Goal: Check status: Check status

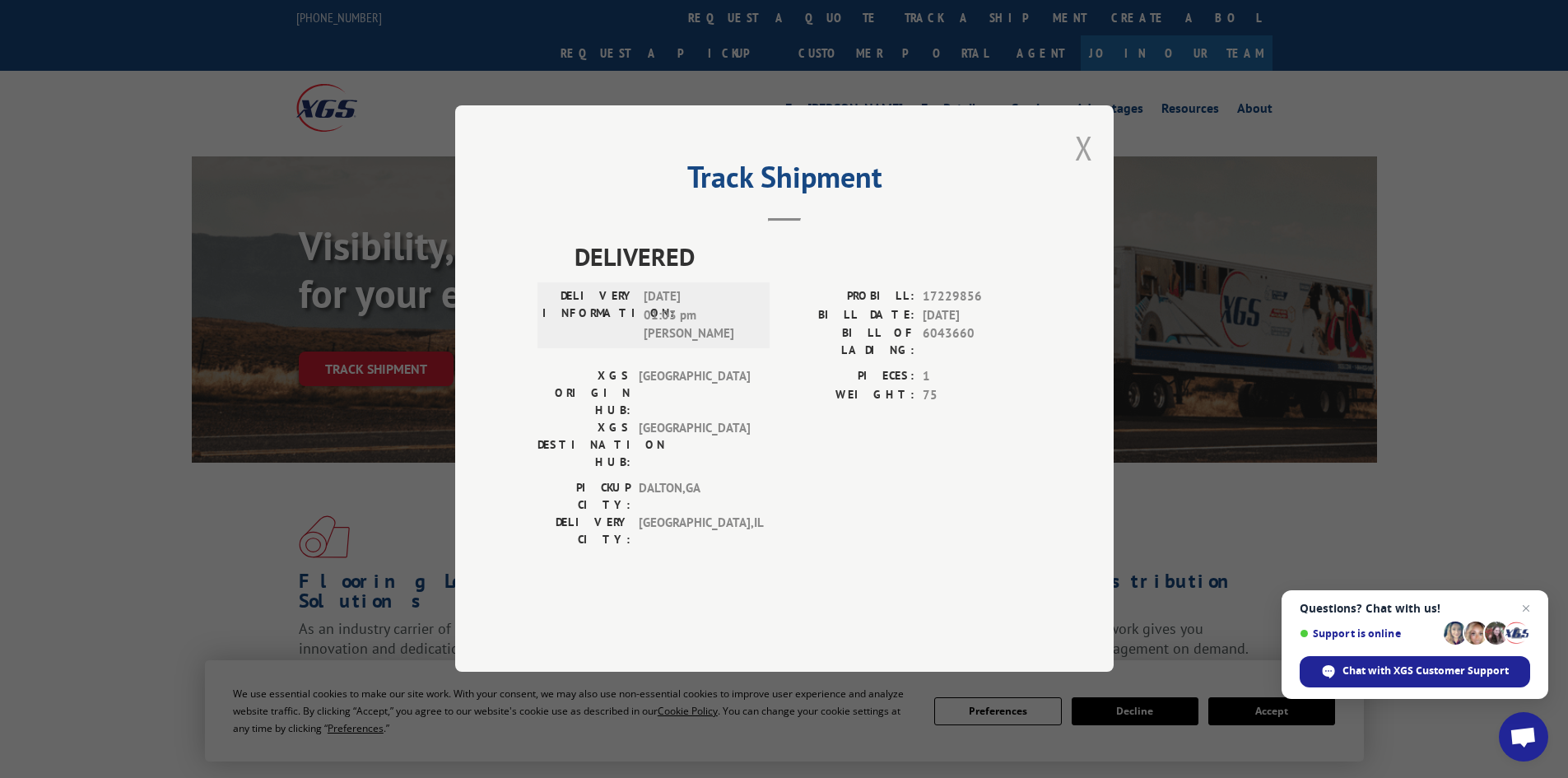
click at [1084, 170] on button "Close modal" at bounding box center [1083, 147] width 19 height 43
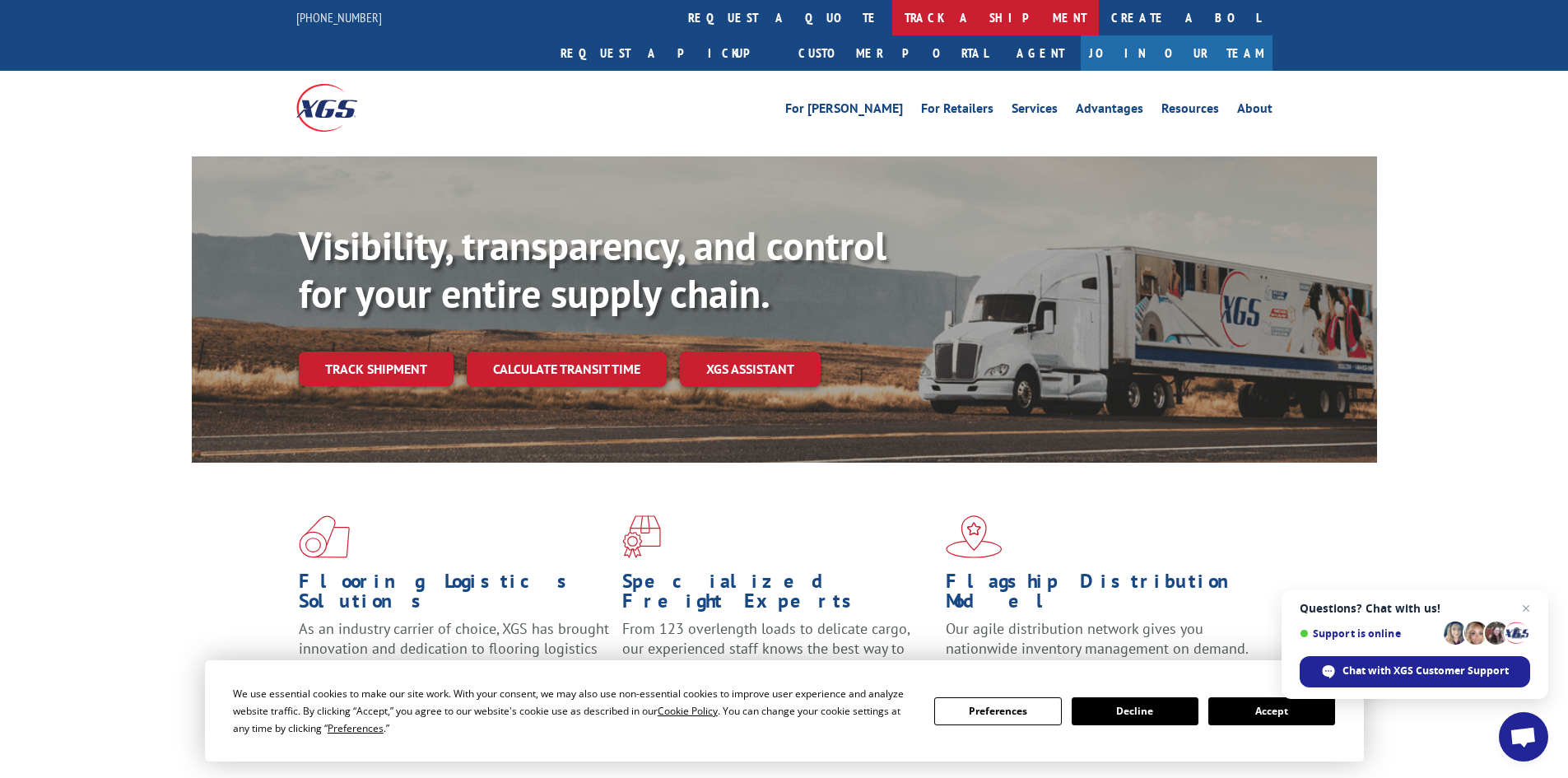
click at [892, 19] on link "track a shipment" at bounding box center [995, 18] width 207 height 35
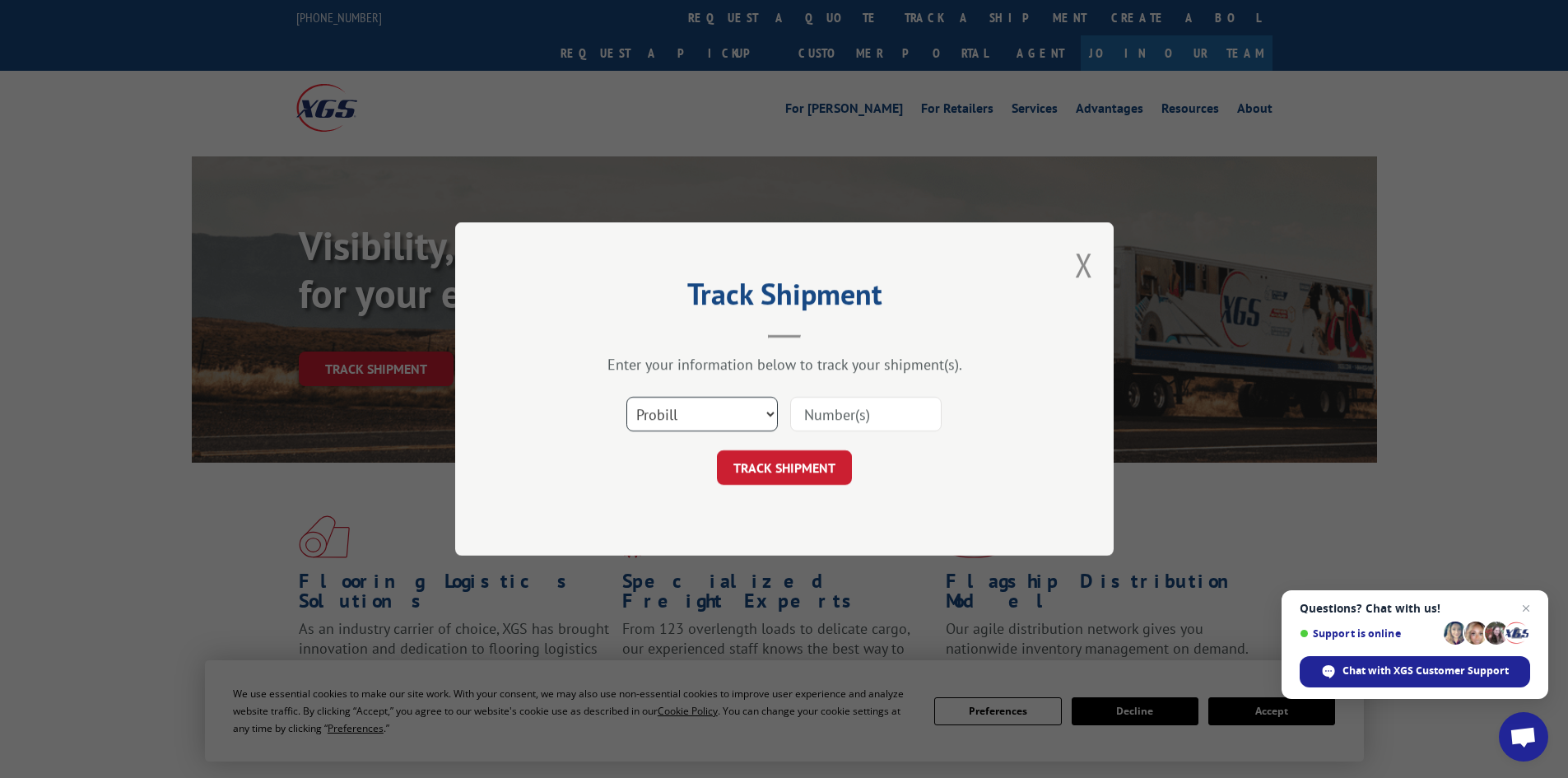
click at [692, 416] on select "Select category... Probill BOL PO" at bounding box center [701, 413] width 151 height 34
select select "bol"
click at [626, 397] on select "Select category... Probill BOL PO" at bounding box center [701, 413] width 151 height 34
click at [827, 412] on input at bounding box center [865, 413] width 151 height 34
paste input "5263494"
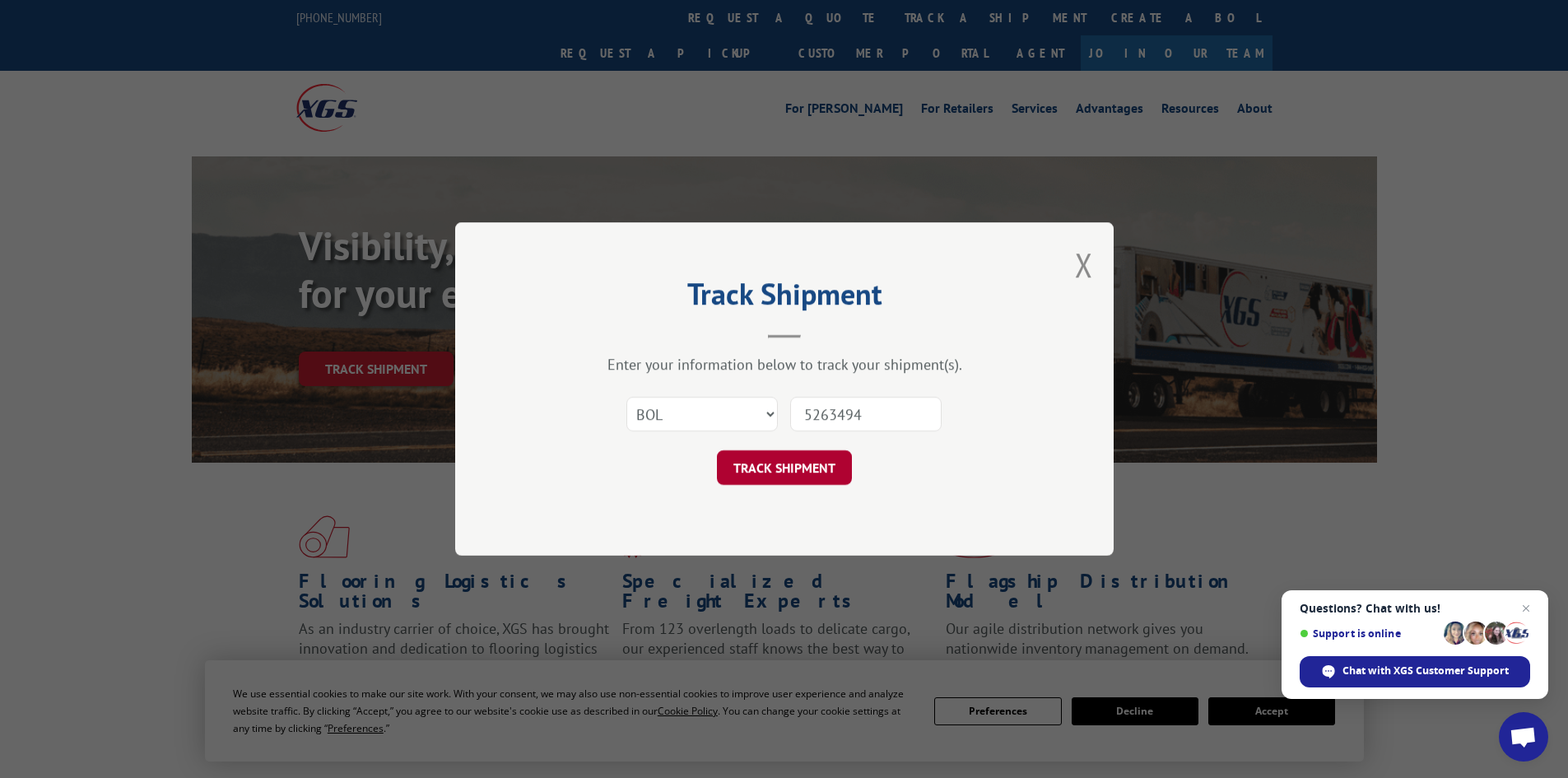
type input "5263494"
click at [781, 460] on button "TRACK SHIPMENT" at bounding box center [784, 467] width 135 height 34
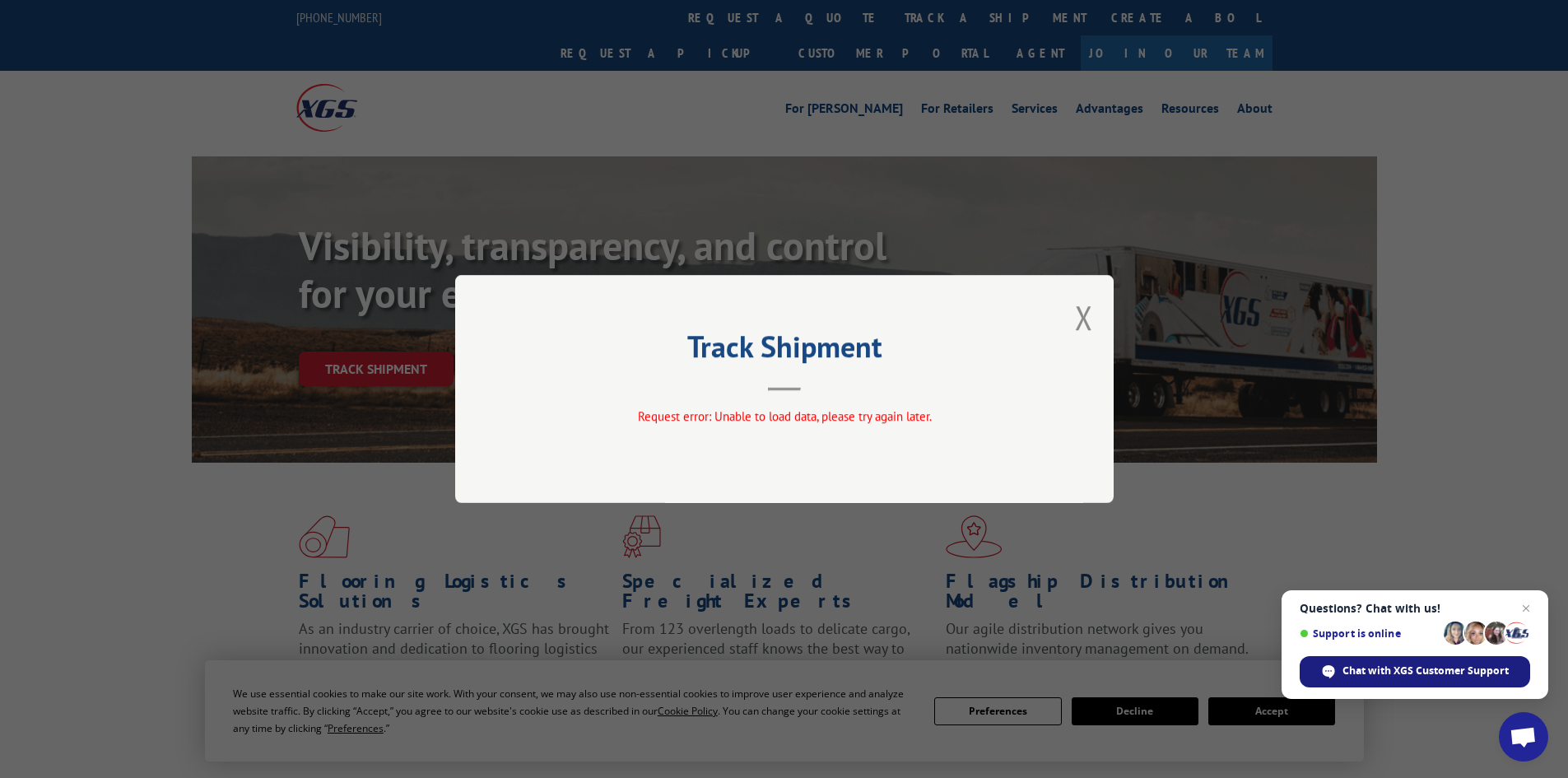
click at [1451, 676] on span "Chat with XGS Customer Support" at bounding box center [1425, 670] width 166 height 15
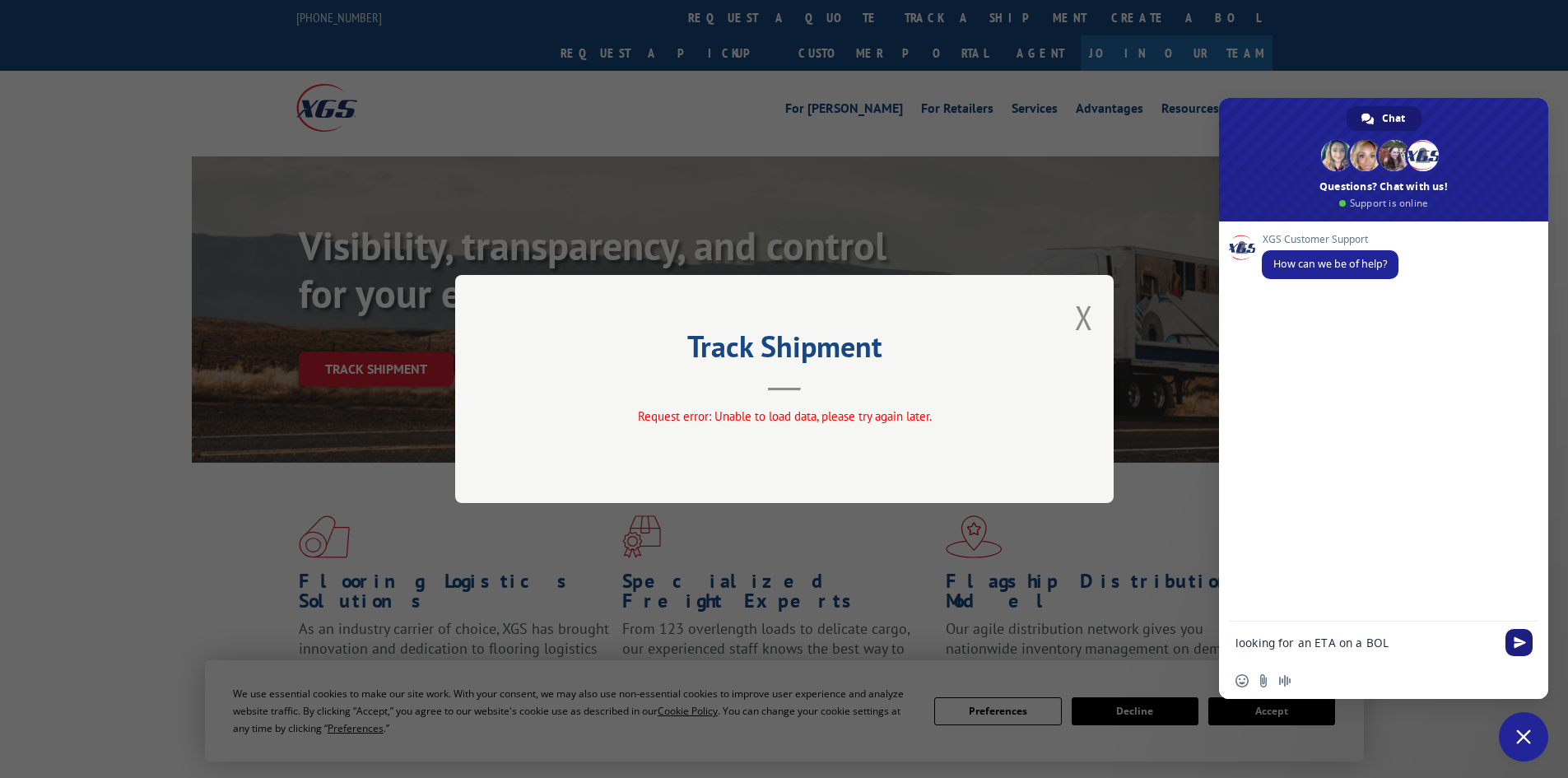
type textarea "looking for an ETA on a BOL"
click at [1519, 648] on span "Send" at bounding box center [1519, 642] width 12 height 12
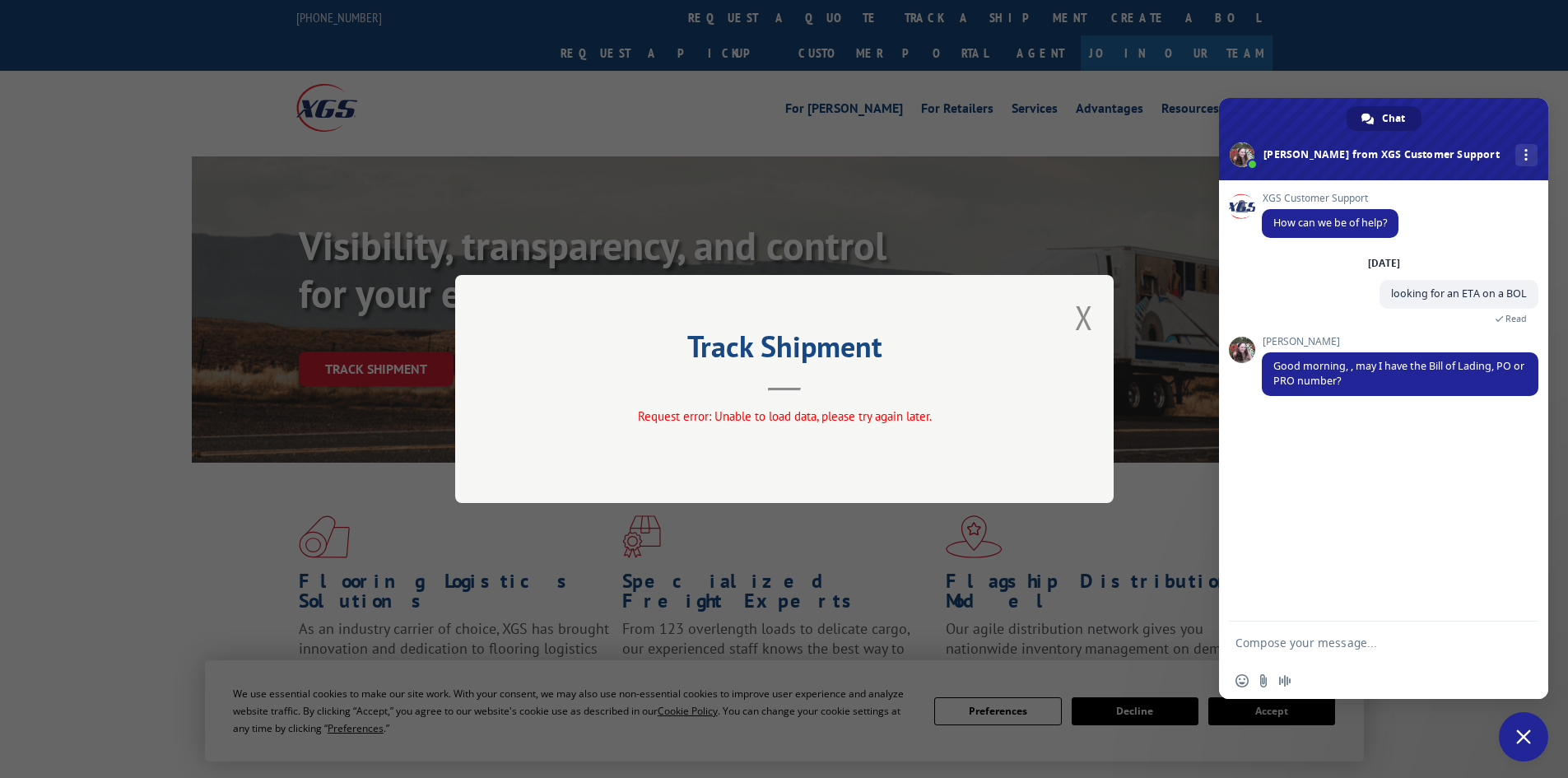
click at [1316, 637] on textarea "Compose your message..." at bounding box center [1365, 643] width 260 height 15
type textarea "5263494"
click at [1517, 641] on span "Send" at bounding box center [1519, 642] width 12 height 12
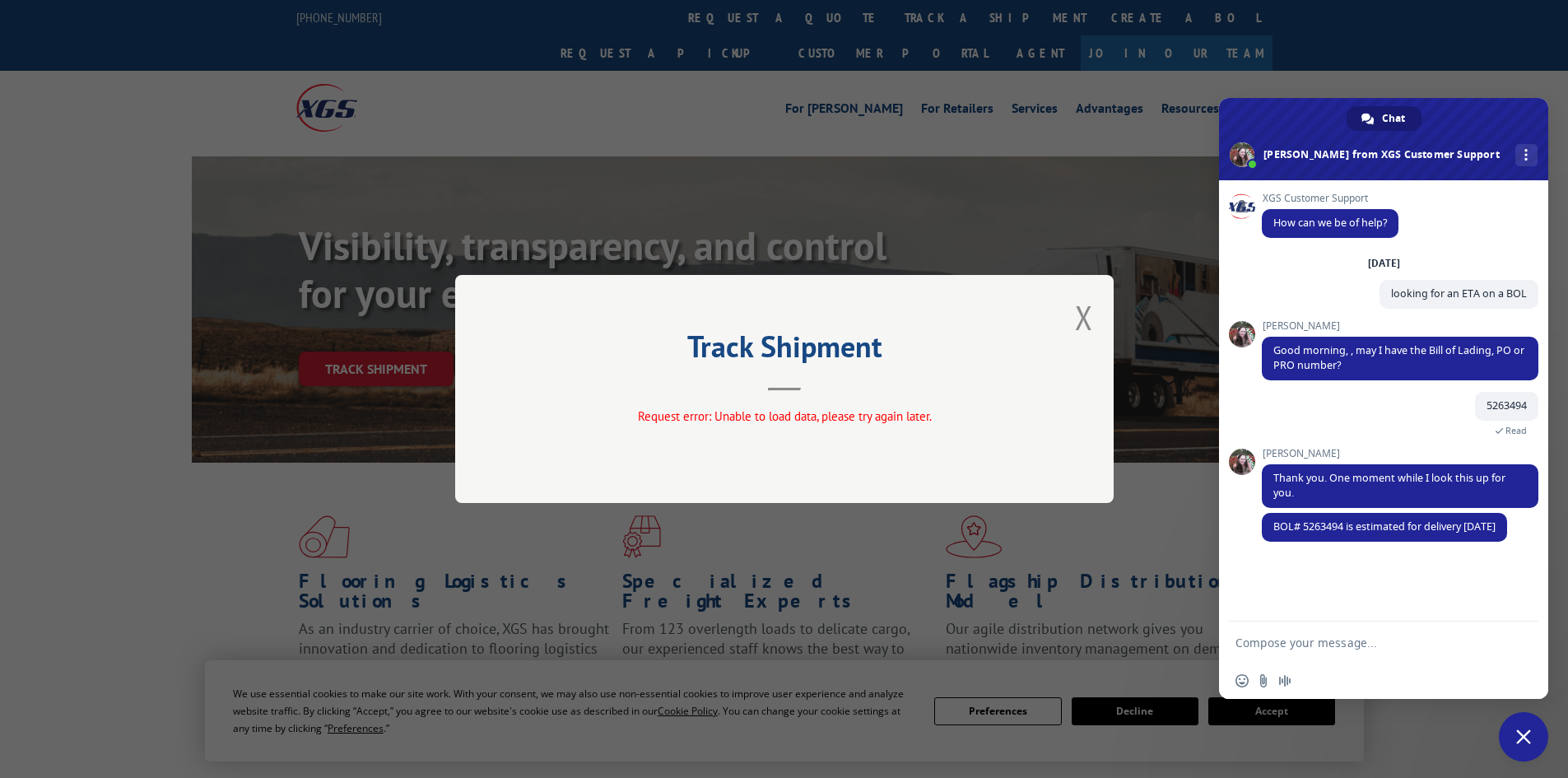
click at [1487, 639] on textarea "Compose your message..." at bounding box center [1365, 643] width 260 height 15
type textarea "thank you"
click at [1513, 647] on span "Send" at bounding box center [1519, 642] width 12 height 12
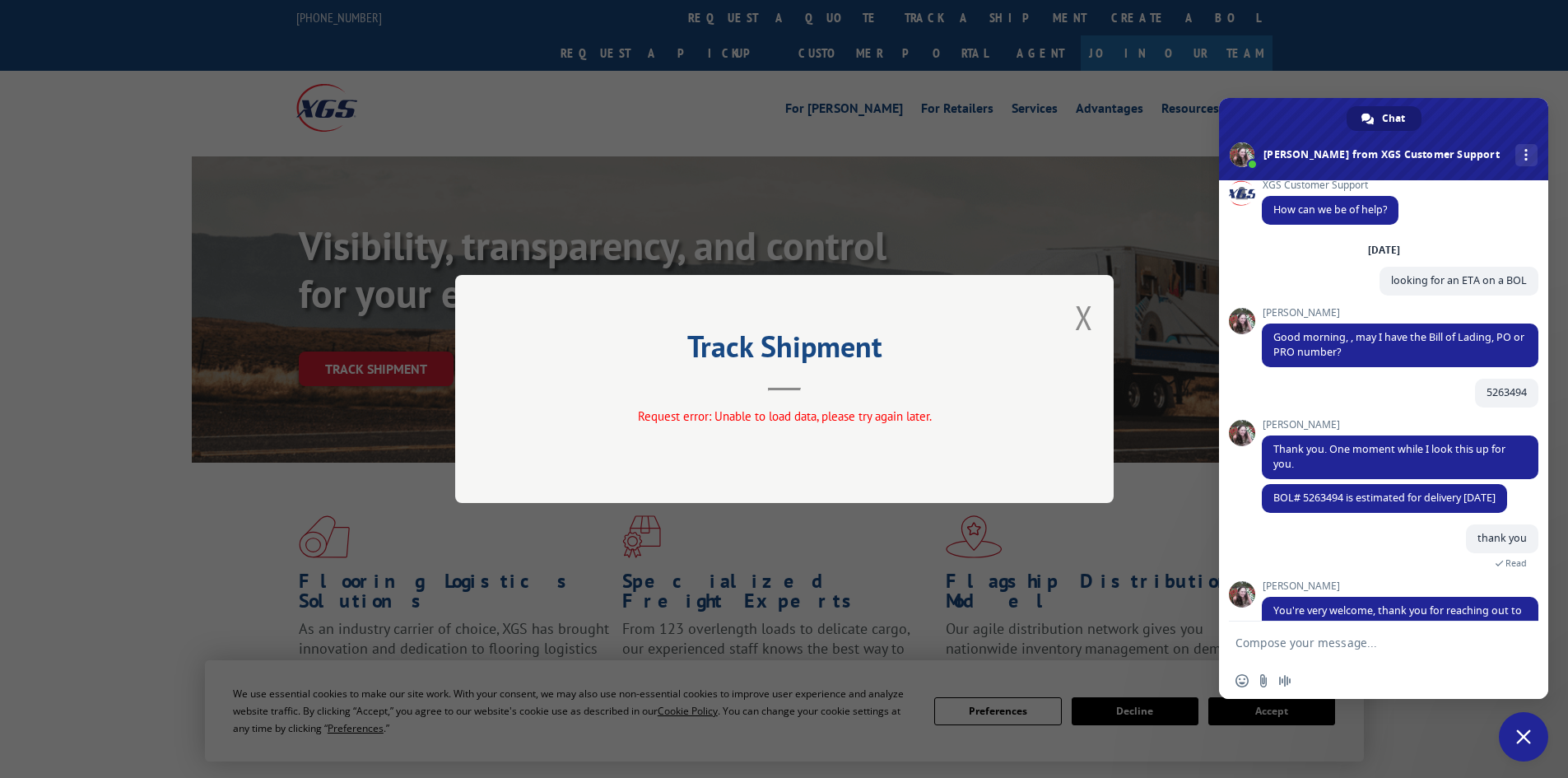
scroll to position [66, 0]
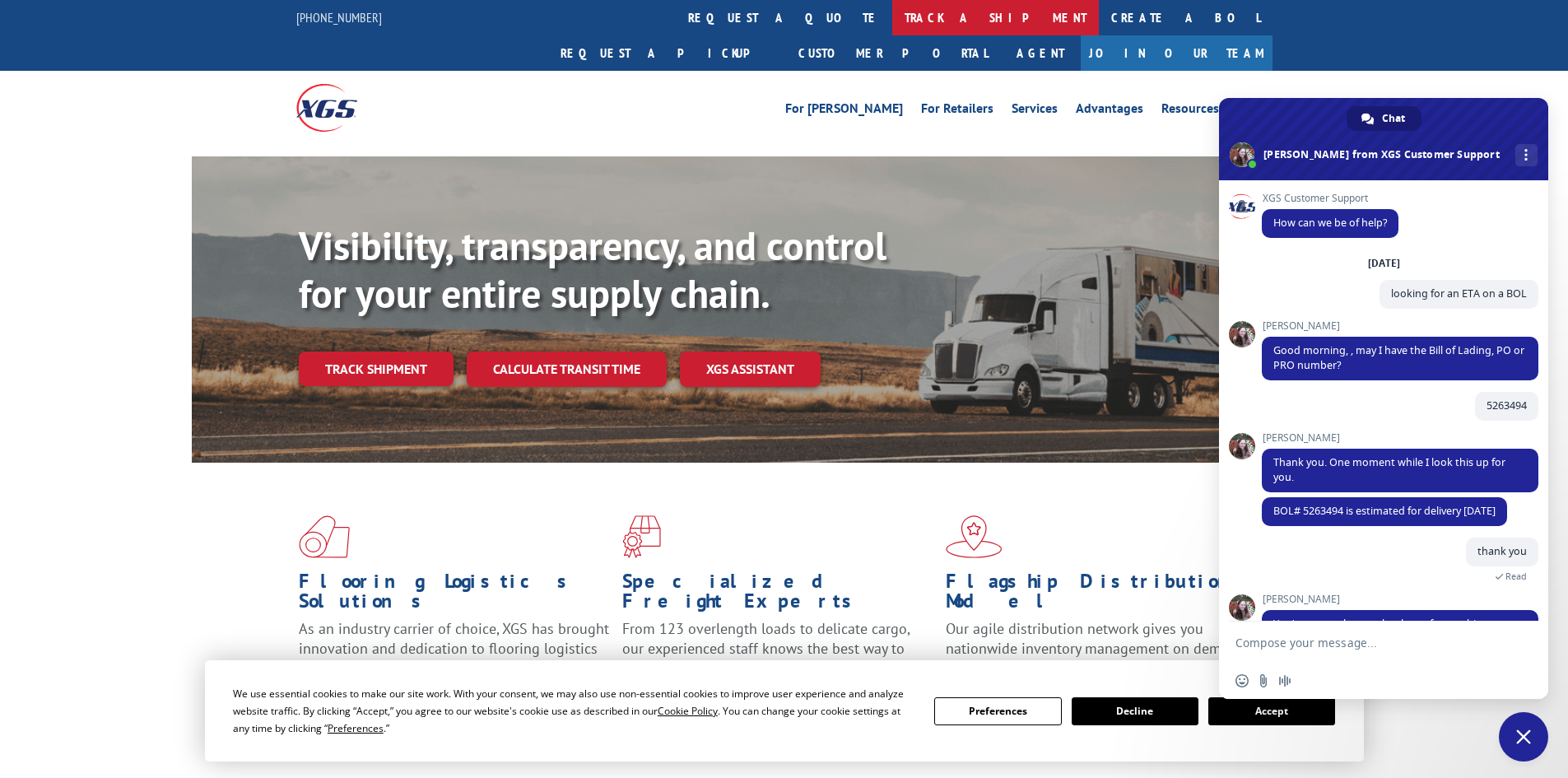
scroll to position [66, 0]
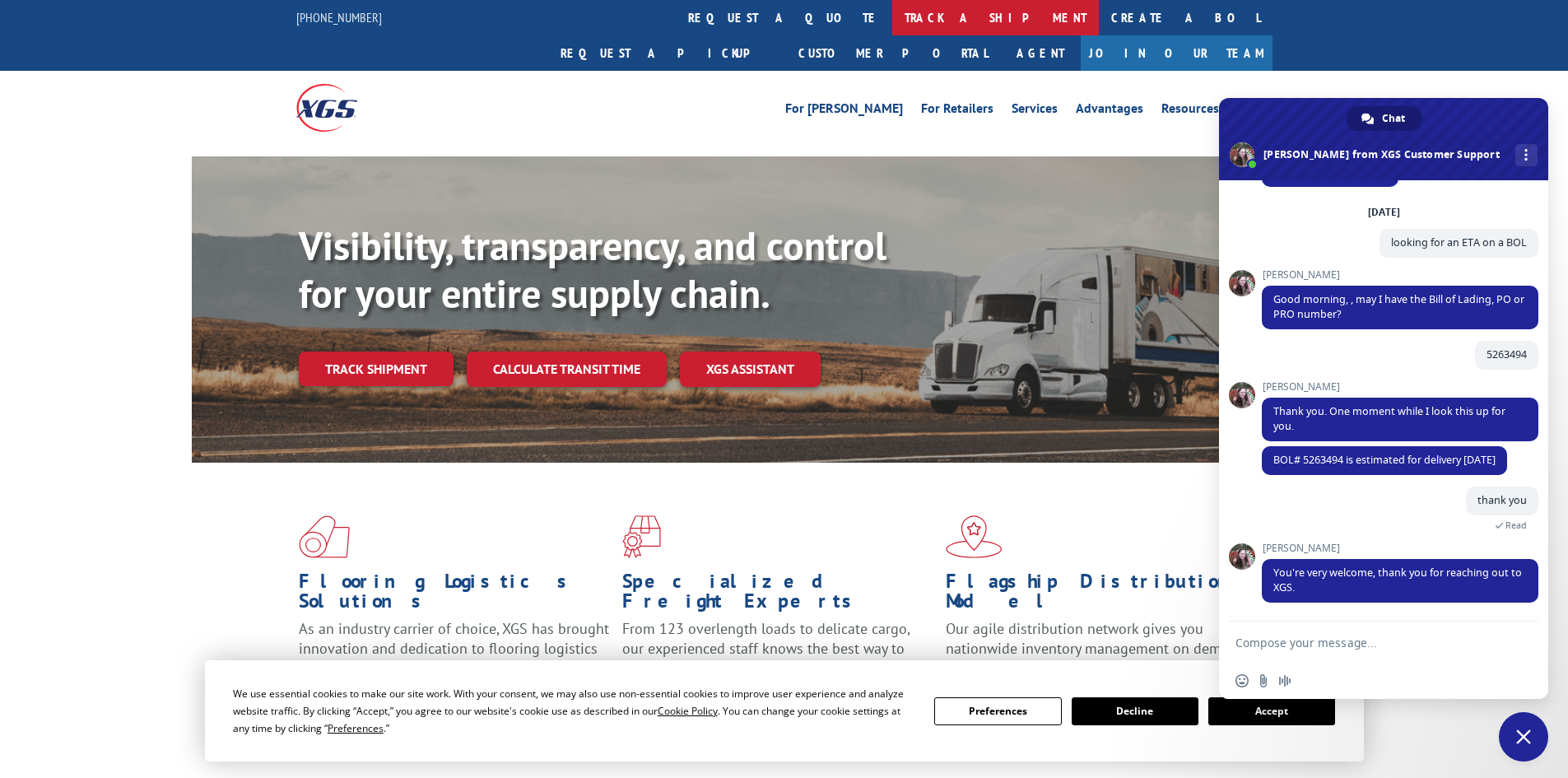
click at [892, 15] on link "track a shipment" at bounding box center [995, 18] width 207 height 35
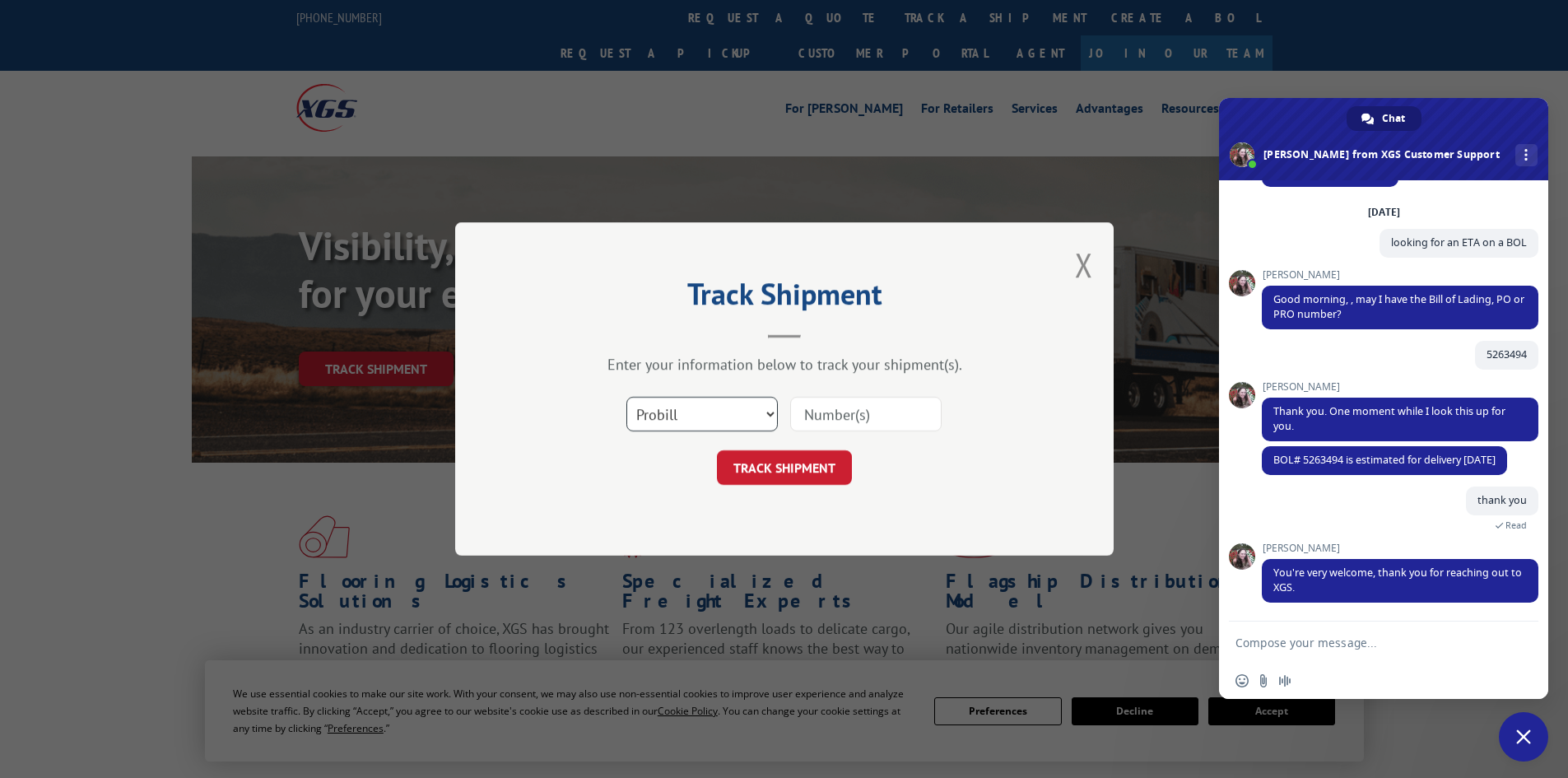
click at [709, 424] on select "Select category... Probill BOL PO" at bounding box center [701, 413] width 151 height 34
select select "bol"
click at [626, 397] on select "Select category... Probill BOL PO" at bounding box center [701, 413] width 151 height 34
click at [861, 418] on input at bounding box center [865, 413] width 151 height 34
paste input "7001193"
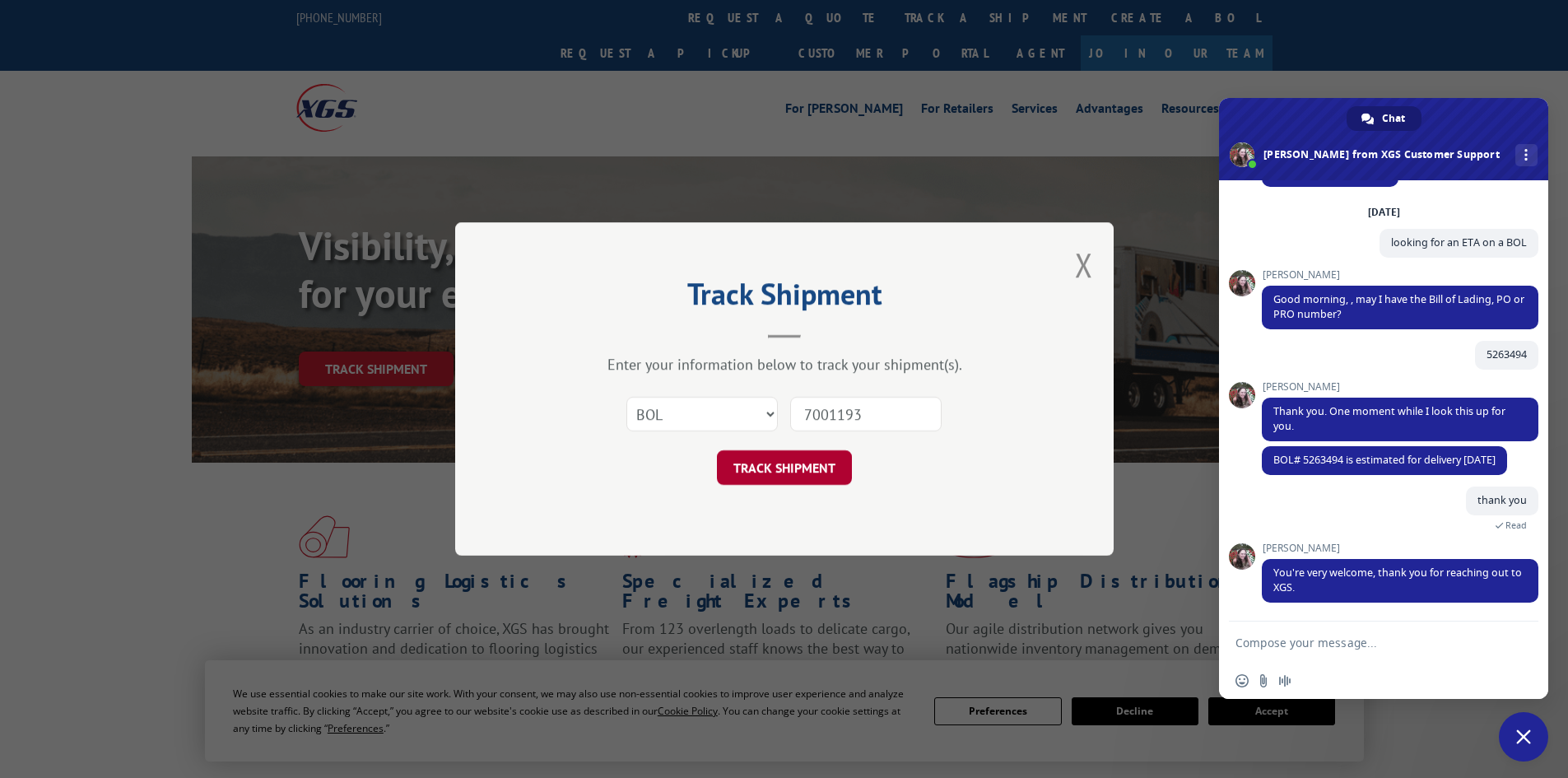
type input "7001193"
click at [801, 470] on button "TRACK SHIPMENT" at bounding box center [784, 467] width 135 height 34
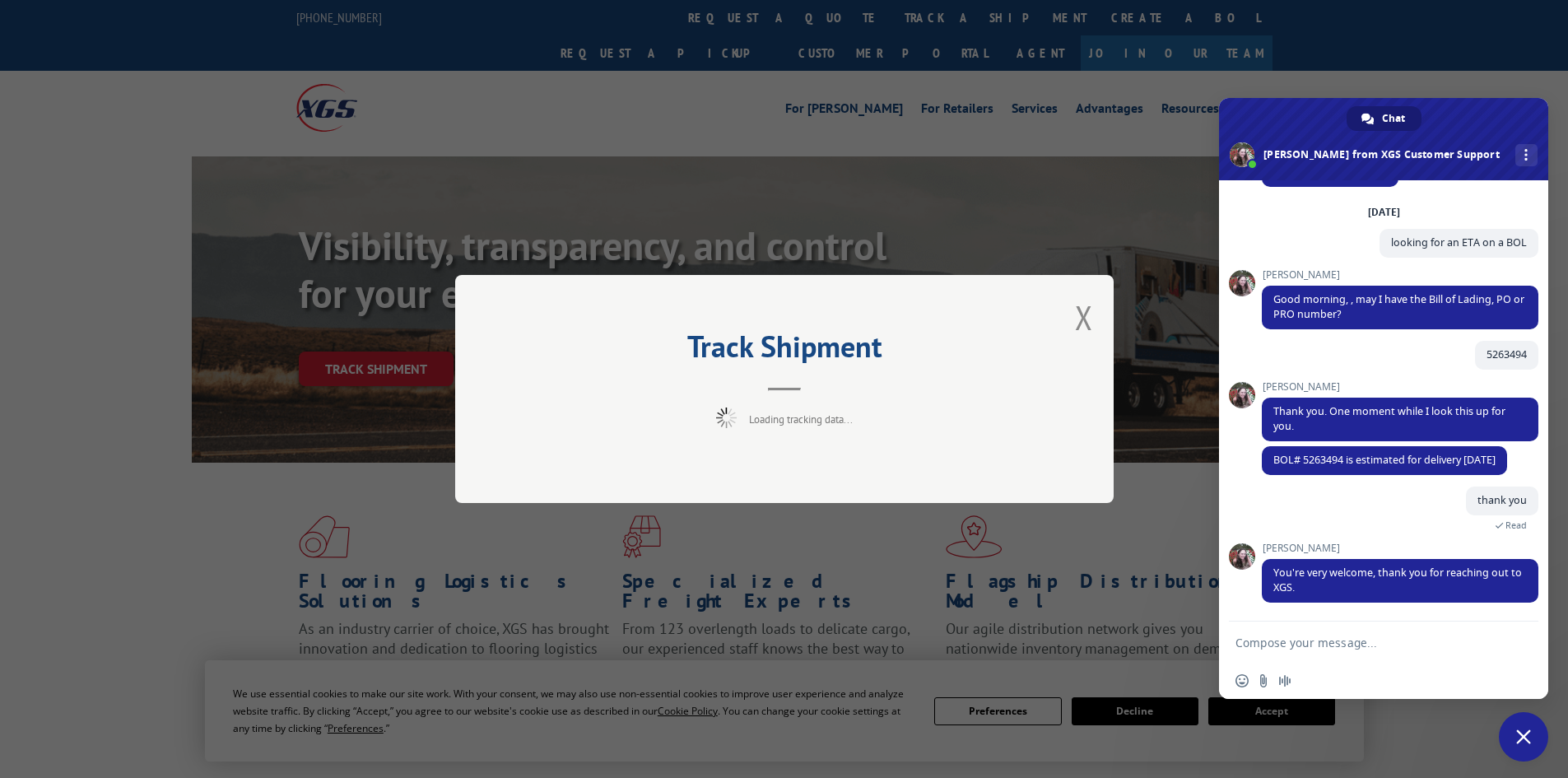
click at [1520, 736] on span "Close chat" at bounding box center [1523, 736] width 15 height 15
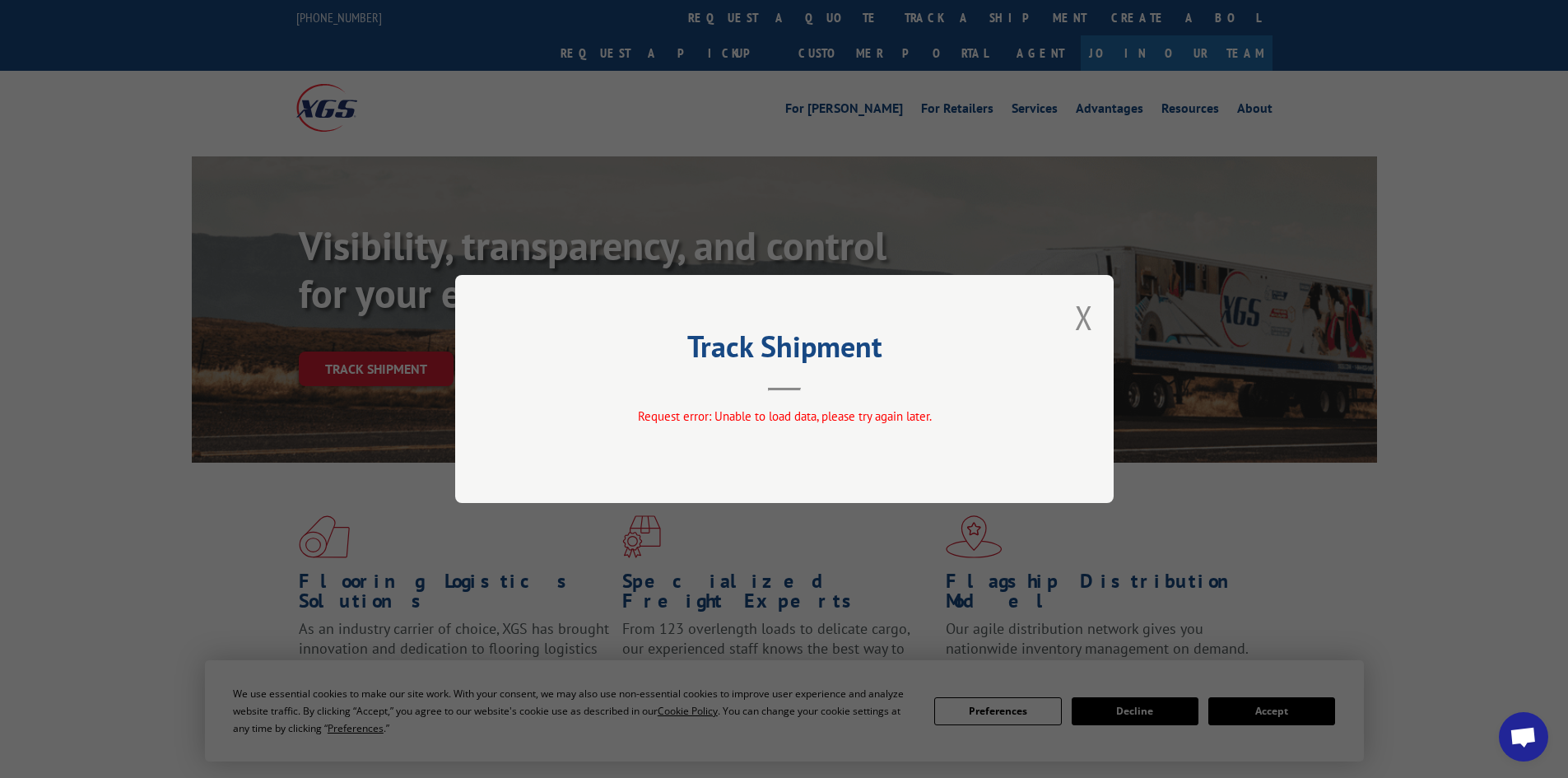
click at [1521, 725] on span "Open chat" at bounding box center [1523, 736] width 49 height 49
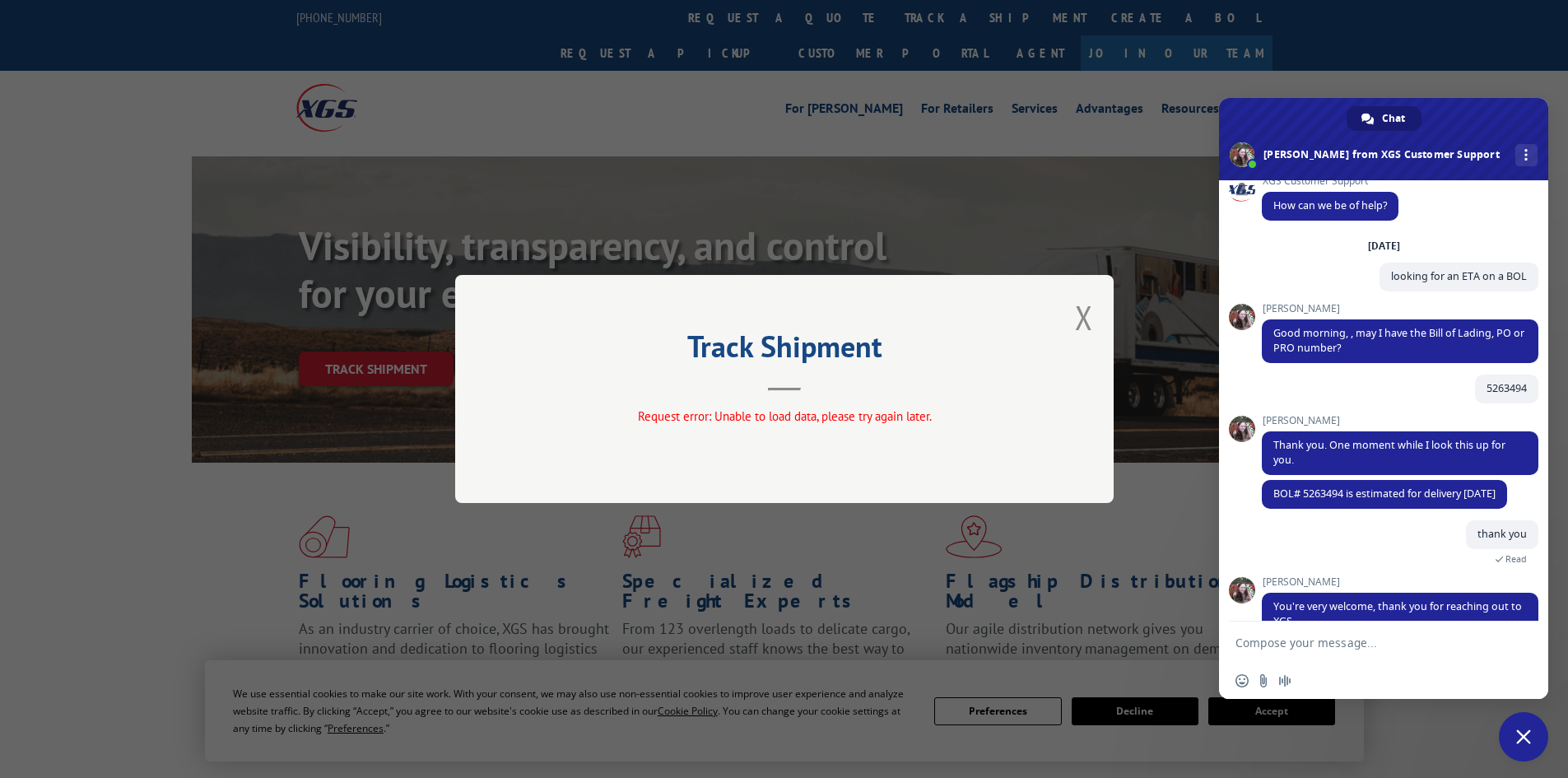
scroll to position [14, 0]
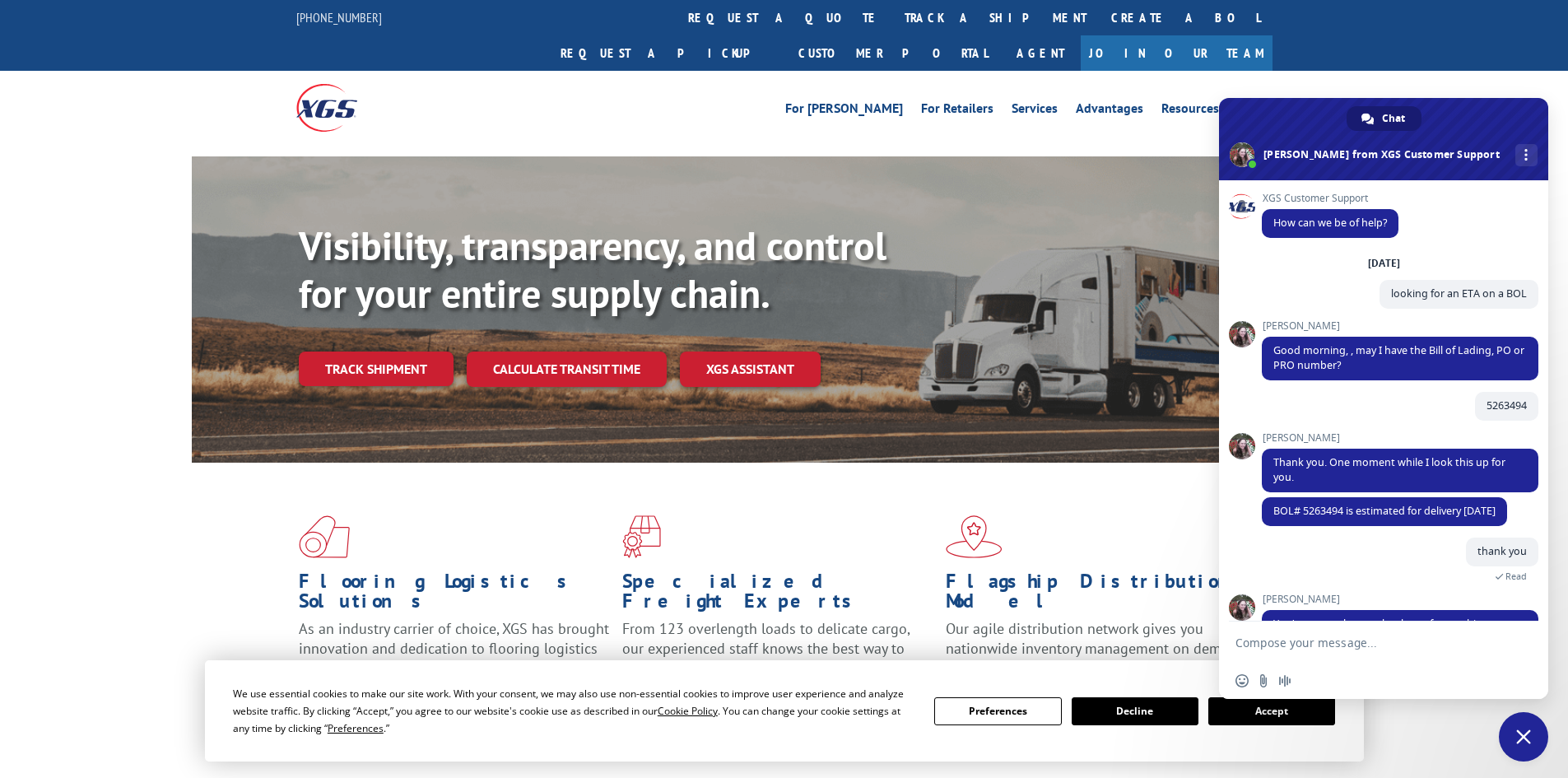
scroll to position [66, 0]
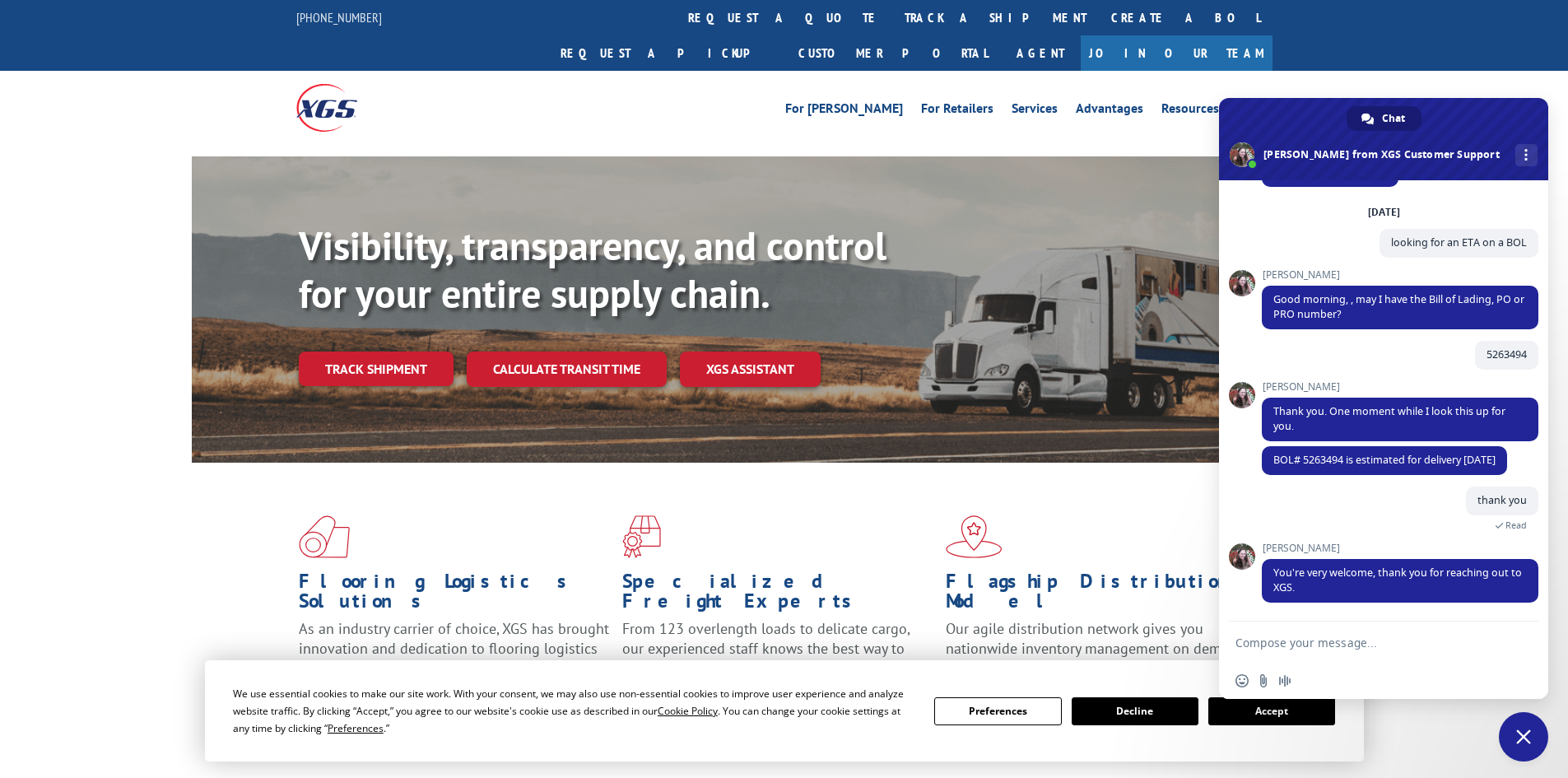
click at [1352, 646] on textarea "Compose your message..." at bounding box center [1365, 643] width 260 height 15
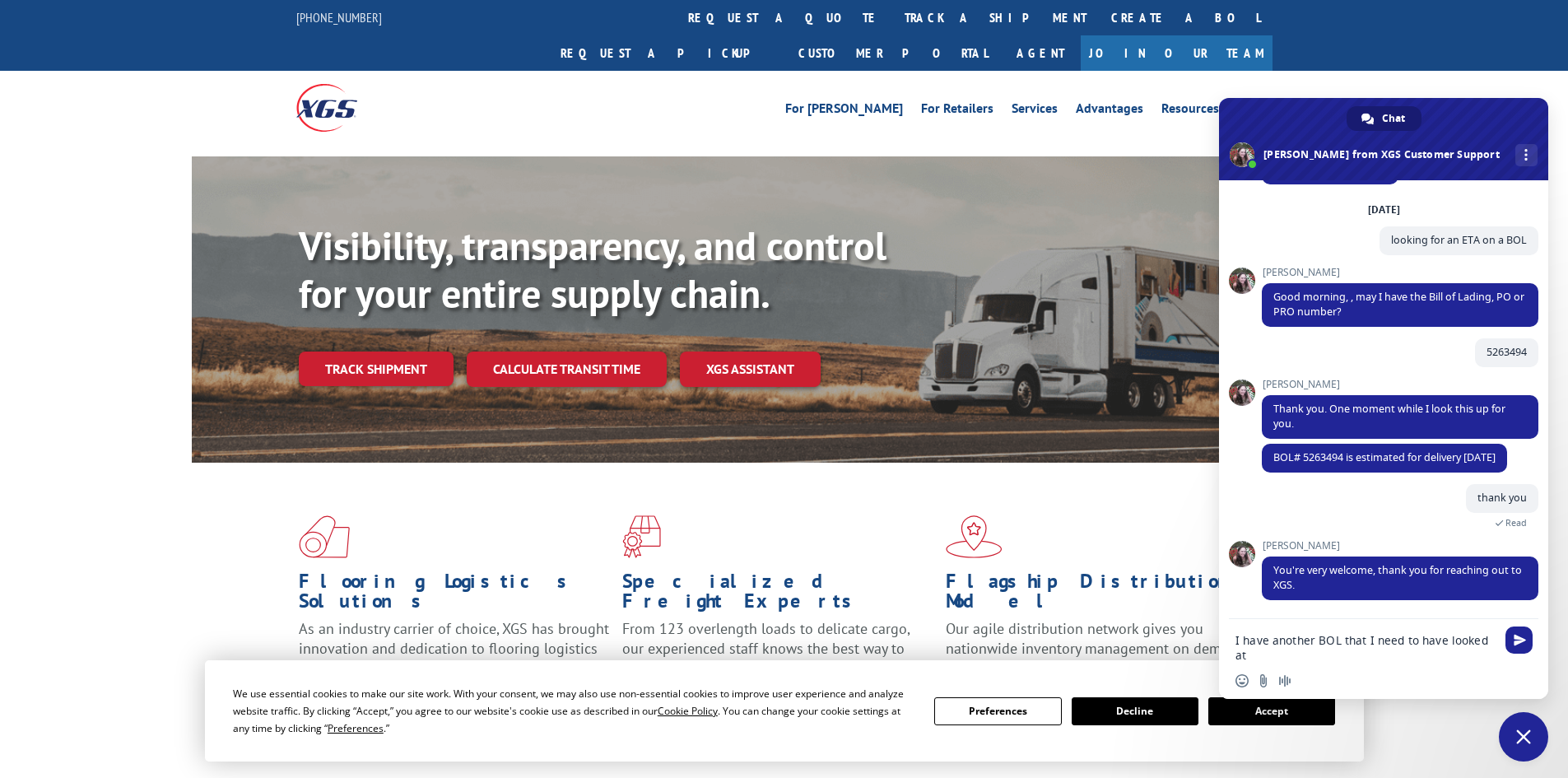
type textarea "I have another BOL that I need to have looked at>"
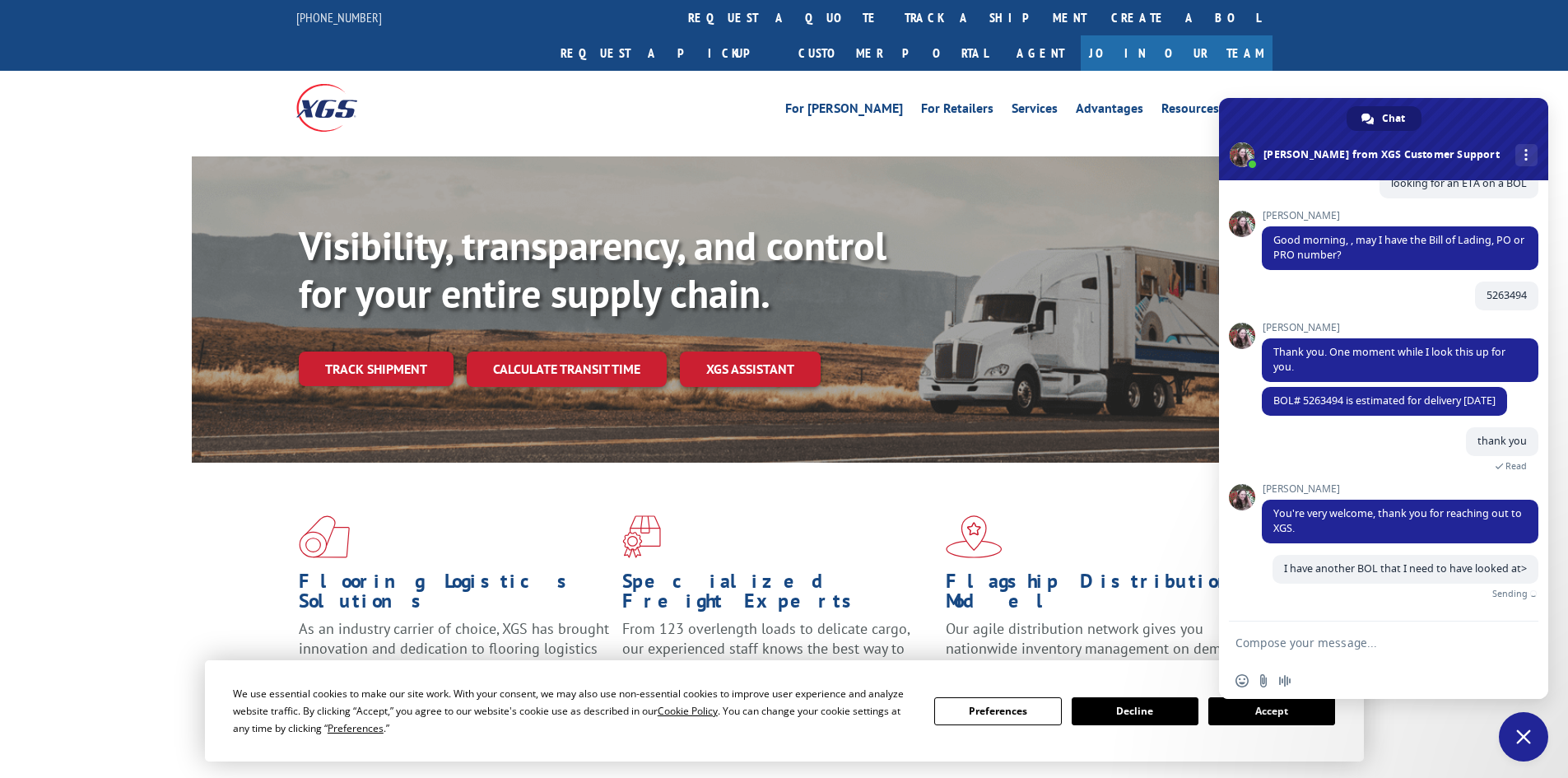
scroll to position [121, 0]
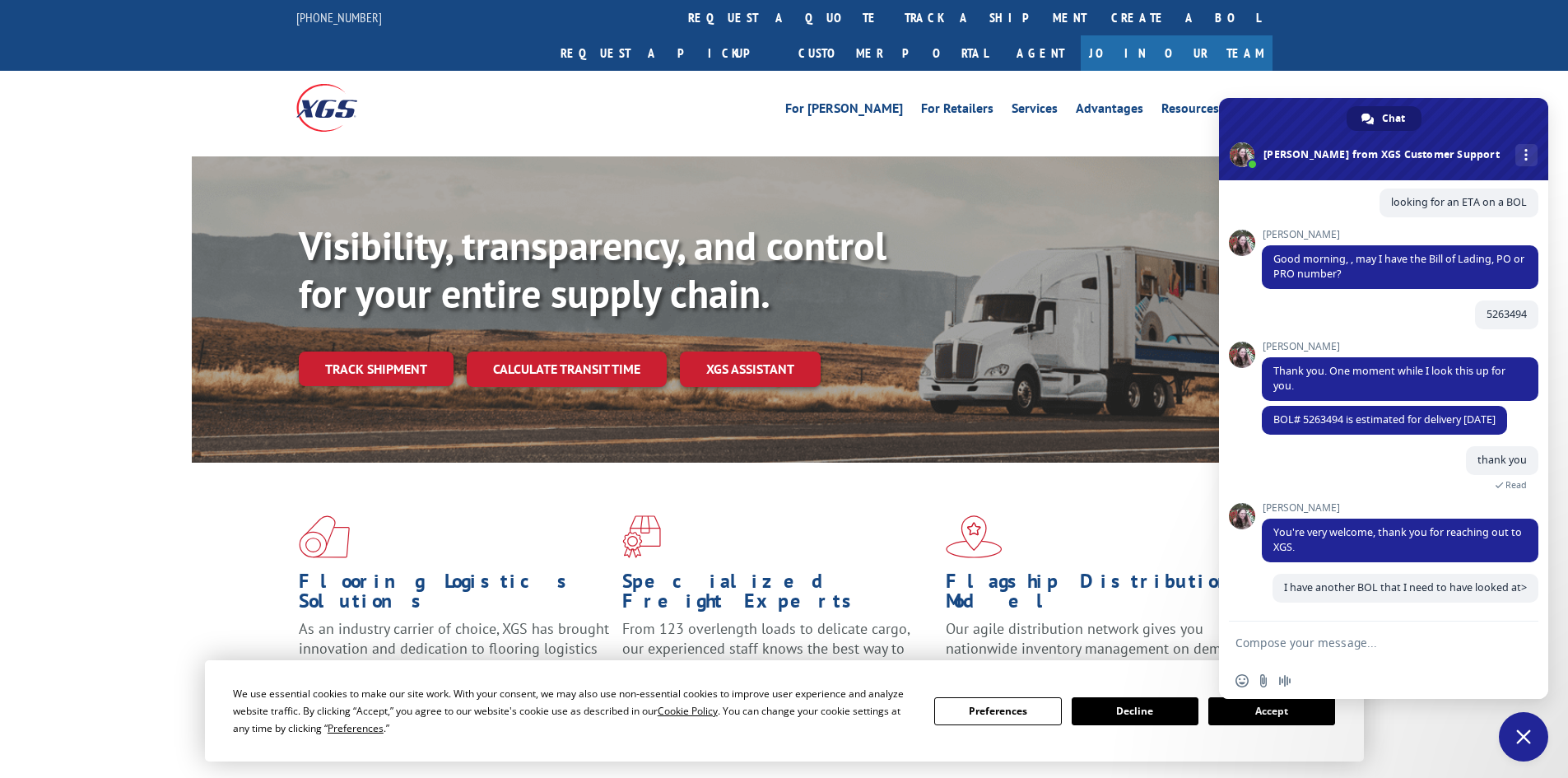
click at [1167, 710] on button "Decline" at bounding box center [1135, 711] width 127 height 28
